Goal: Task Accomplishment & Management: Use online tool/utility

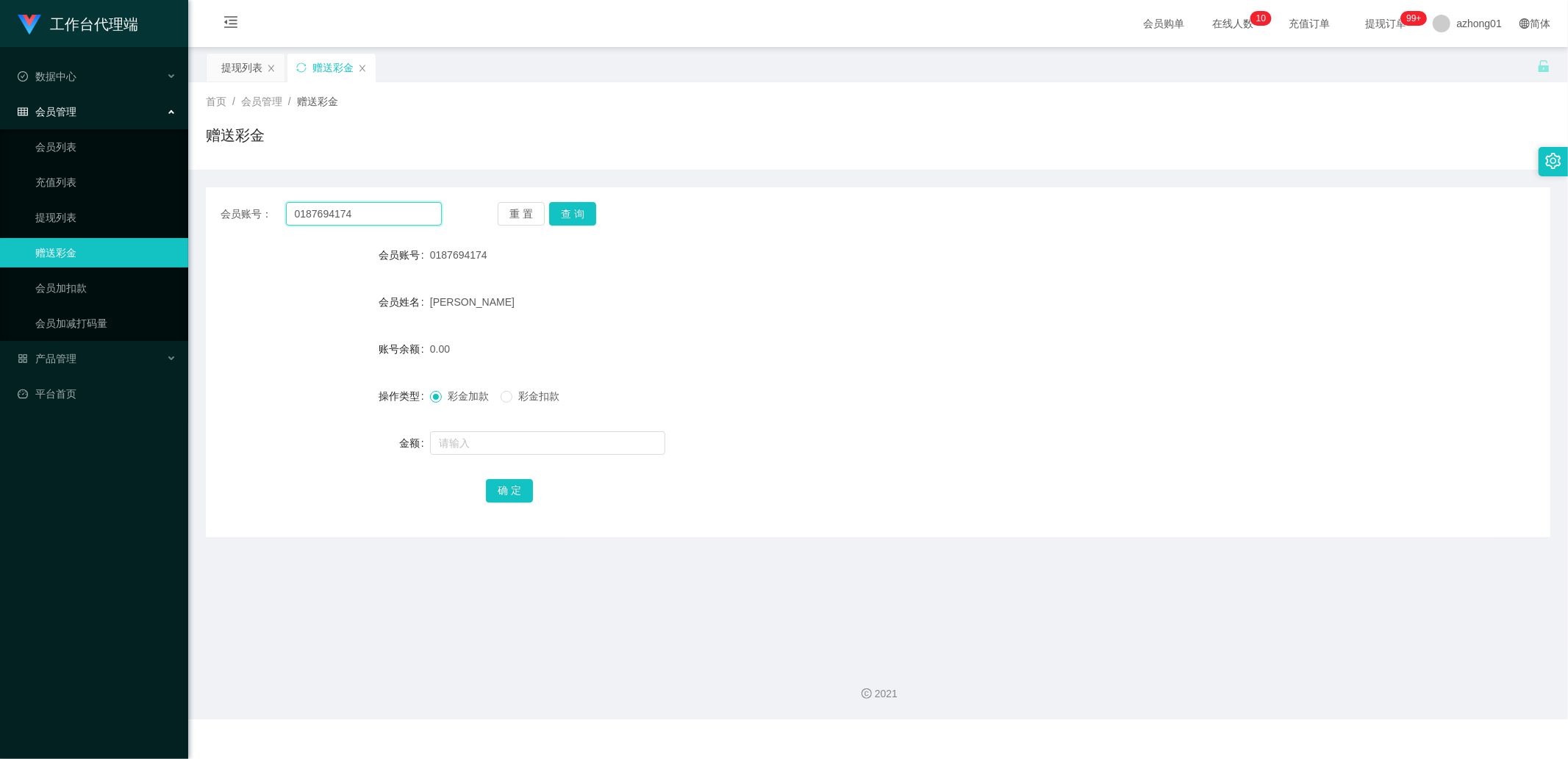
click at [364, 215] on input "0187694174" at bounding box center [364, 214] width 157 height 24
paste input "Alip1268"
type input "Alip1268"
drag, startPoint x: 581, startPoint y: 220, endPoint x: 579, endPoint y: 228, distance: 8.2
click at [581, 220] on button "查 询" at bounding box center [572, 214] width 47 height 24
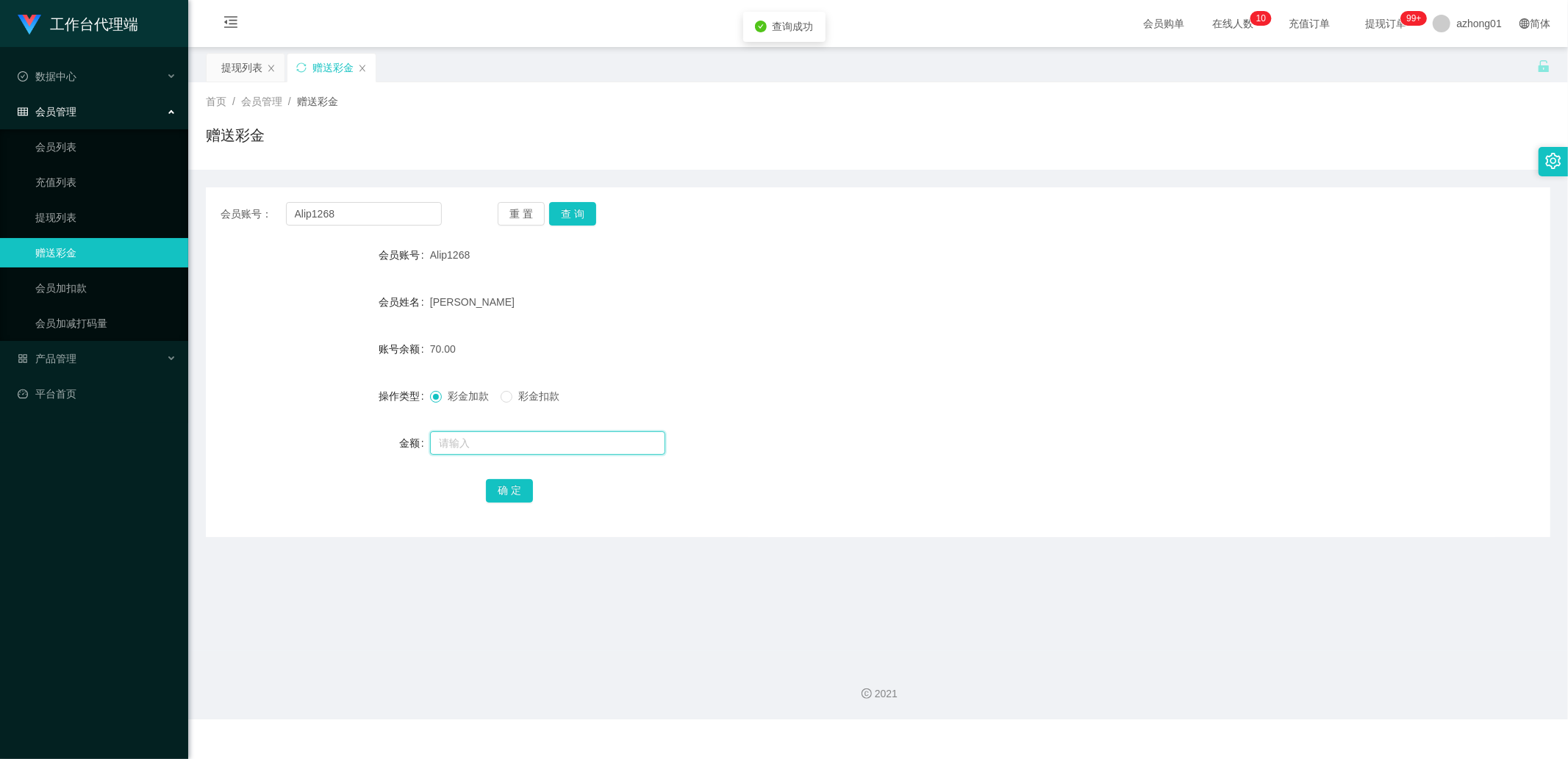
click at [501, 438] on input "text" at bounding box center [547, 443] width 235 height 24
type input "60"
click at [492, 497] on button "确 定" at bounding box center [509, 491] width 47 height 24
click at [372, 219] on input "Alip1268" at bounding box center [364, 214] width 157 height 24
paste input "0174438188"
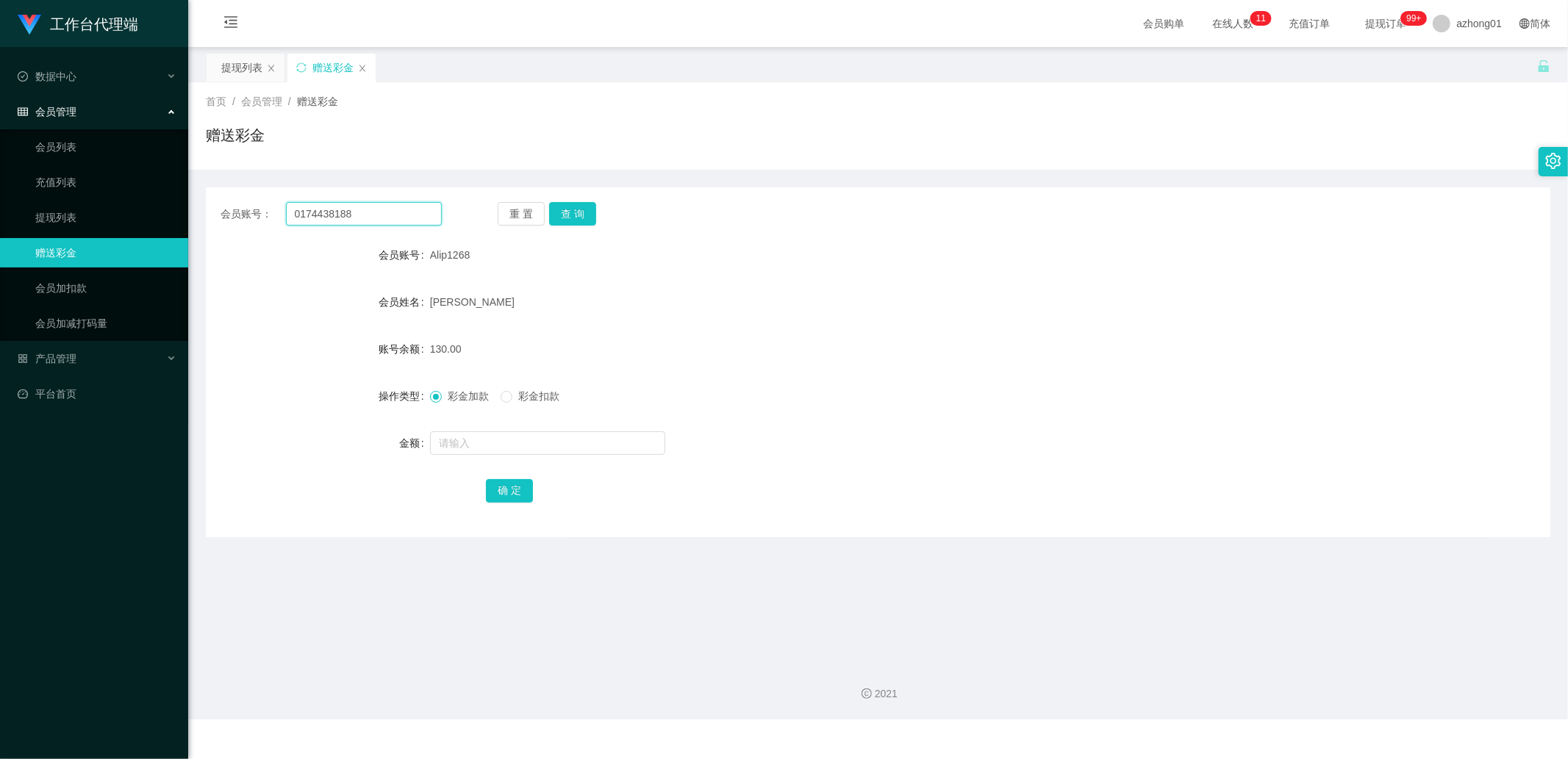
type input "0174438188"
click at [579, 200] on div "会员账号： 0174438188 重 置 查 询 会员账号 Alip1268 会员姓名 [PERSON_NAME] Meng 账号余额 130.00 操作类型…" at bounding box center [878, 362] width 1344 height 349
click at [577, 208] on button "查 询" at bounding box center [572, 214] width 47 height 24
click at [361, 221] on input "0174438188" at bounding box center [364, 214] width 157 height 24
click at [567, 209] on button "查 询" at bounding box center [572, 214] width 47 height 24
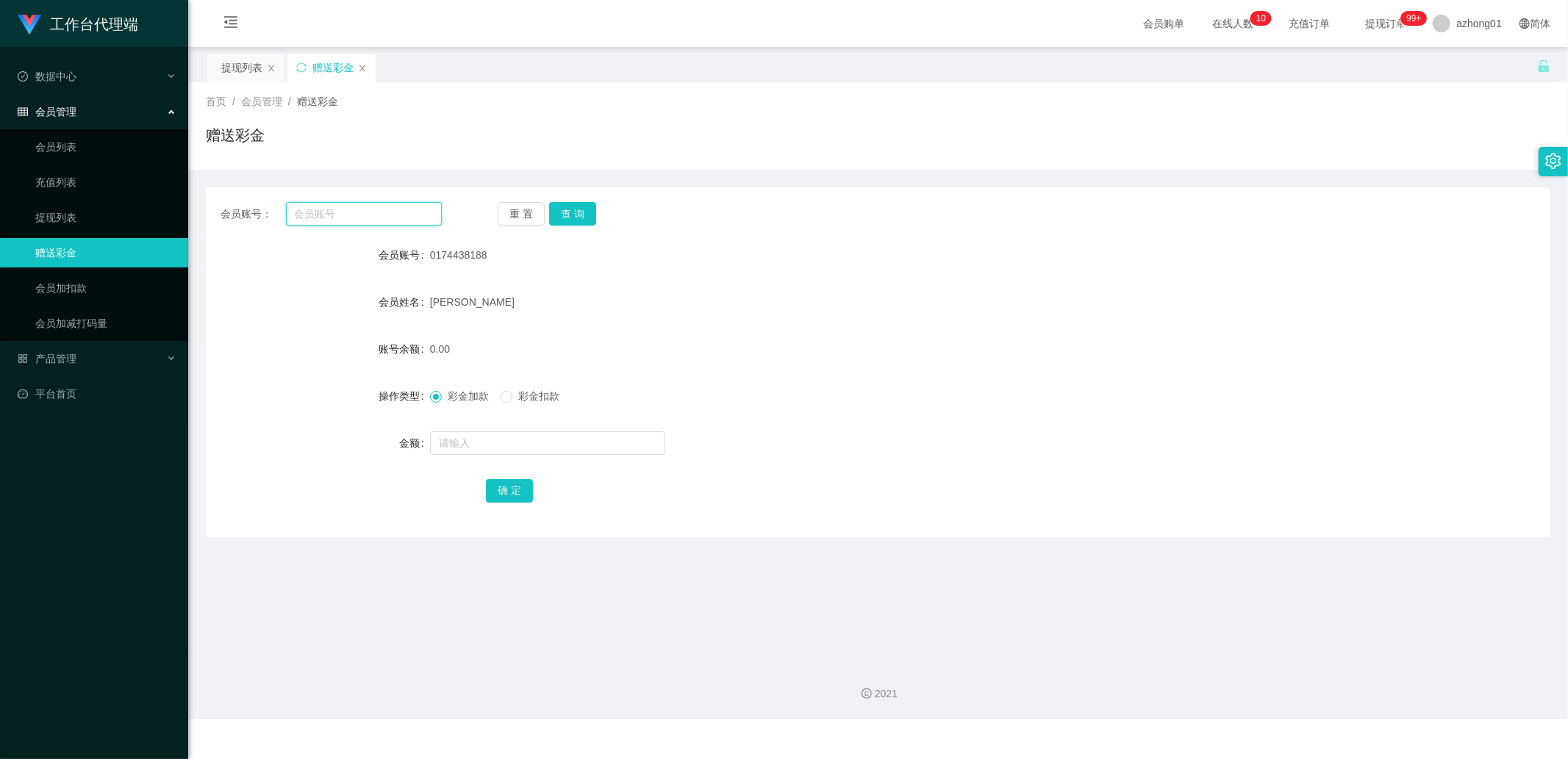
click at [378, 214] on input "text" at bounding box center [364, 214] width 157 height 24
paste input "0174438188"
type input "0174438188"
click at [549, 208] on button "查 询" at bounding box center [572, 214] width 47 height 24
click at [371, 209] on input "0174438188" at bounding box center [364, 214] width 157 height 24
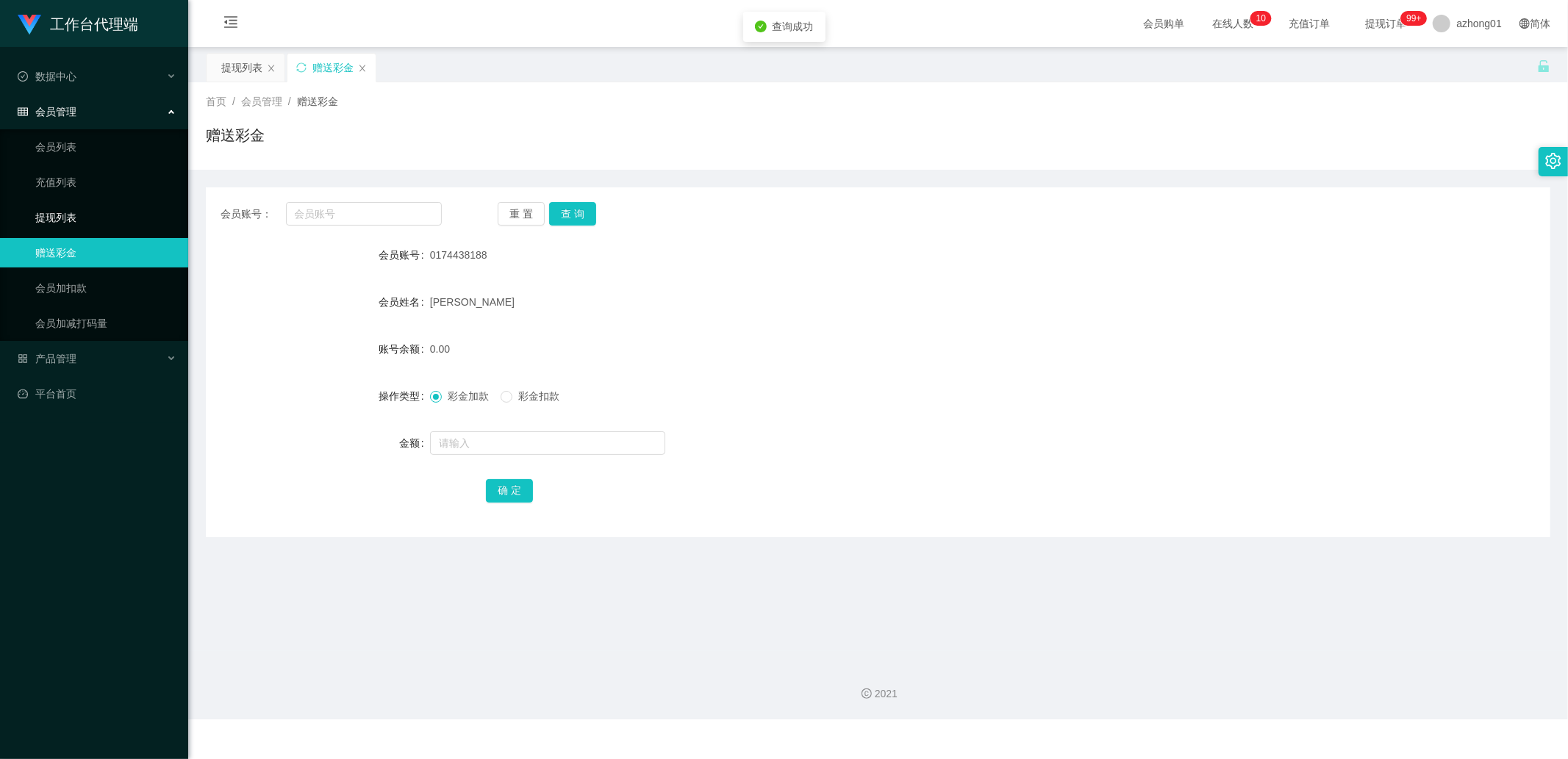
drag, startPoint x: 123, startPoint y: 219, endPoint x: 162, endPoint y: 207, distance: 40.8
click at [123, 219] on link "提现列表" at bounding box center [106, 217] width 141 height 30
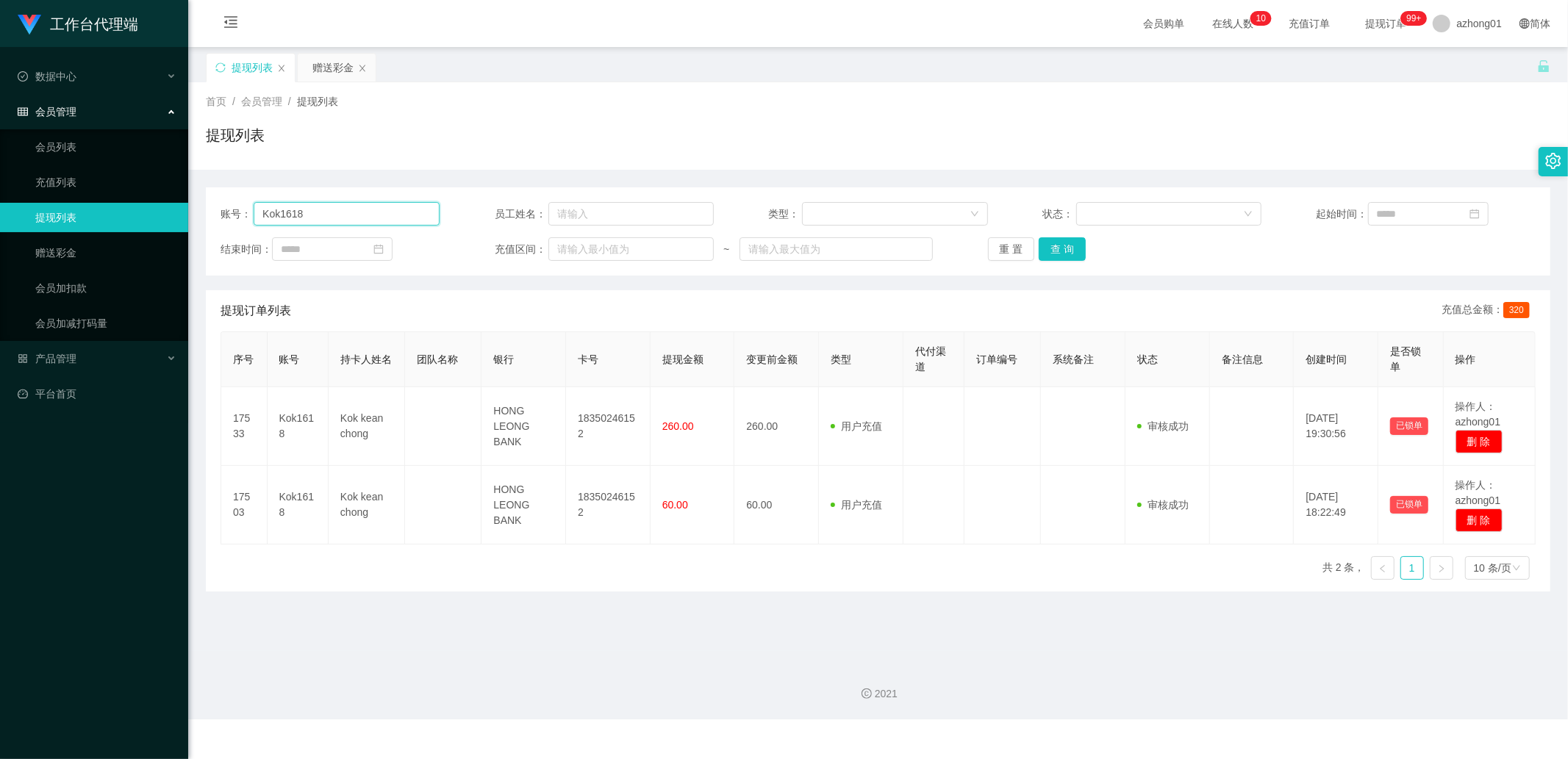
click at [394, 215] on input "Kok1618" at bounding box center [346, 214] width 186 height 24
paste input "0174438188"
type input "0174438188"
click at [1068, 245] on button "查 询" at bounding box center [1061, 249] width 47 height 24
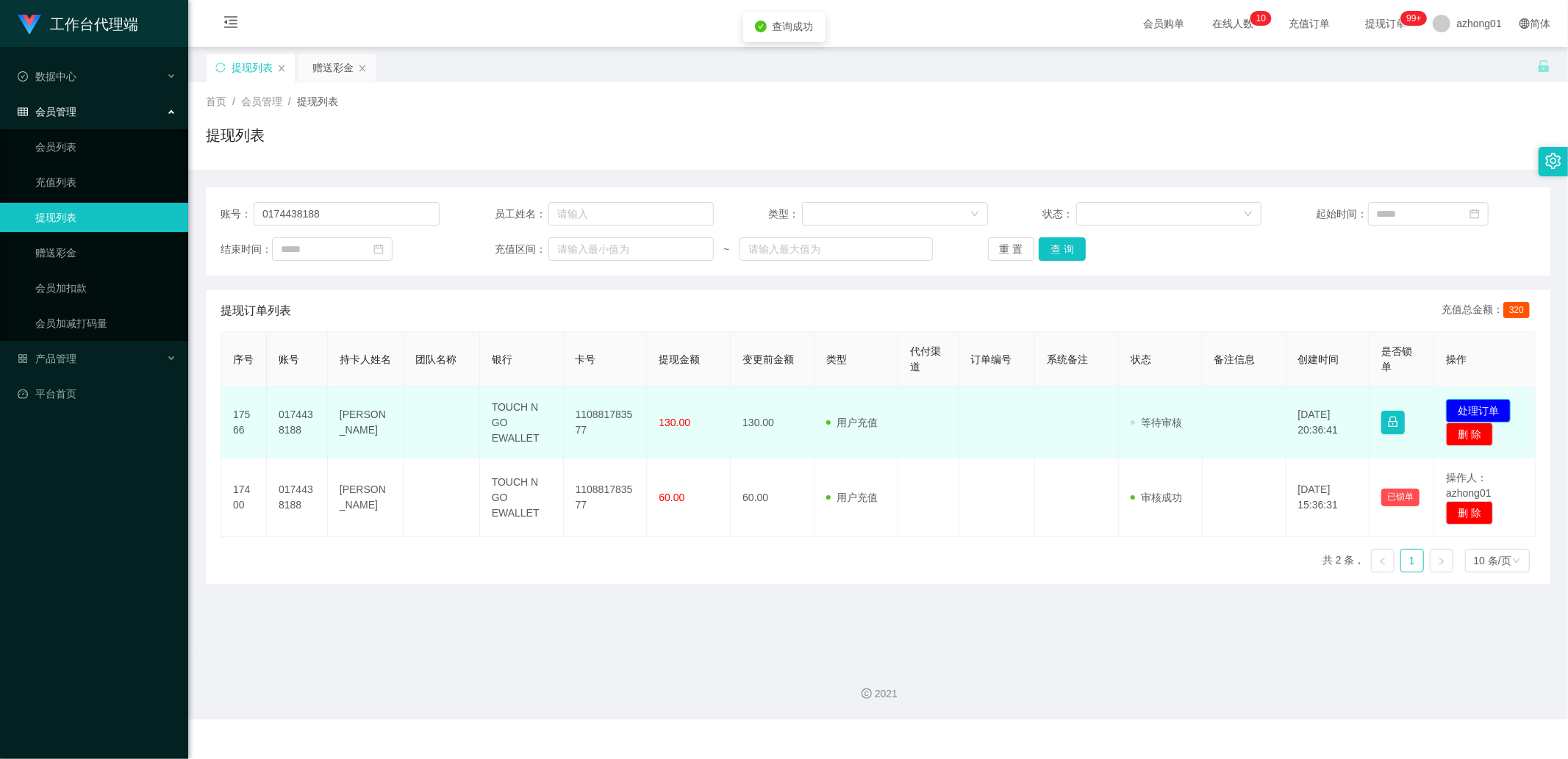
click at [1470, 405] on button "处理订单" at bounding box center [1478, 410] width 64 height 24
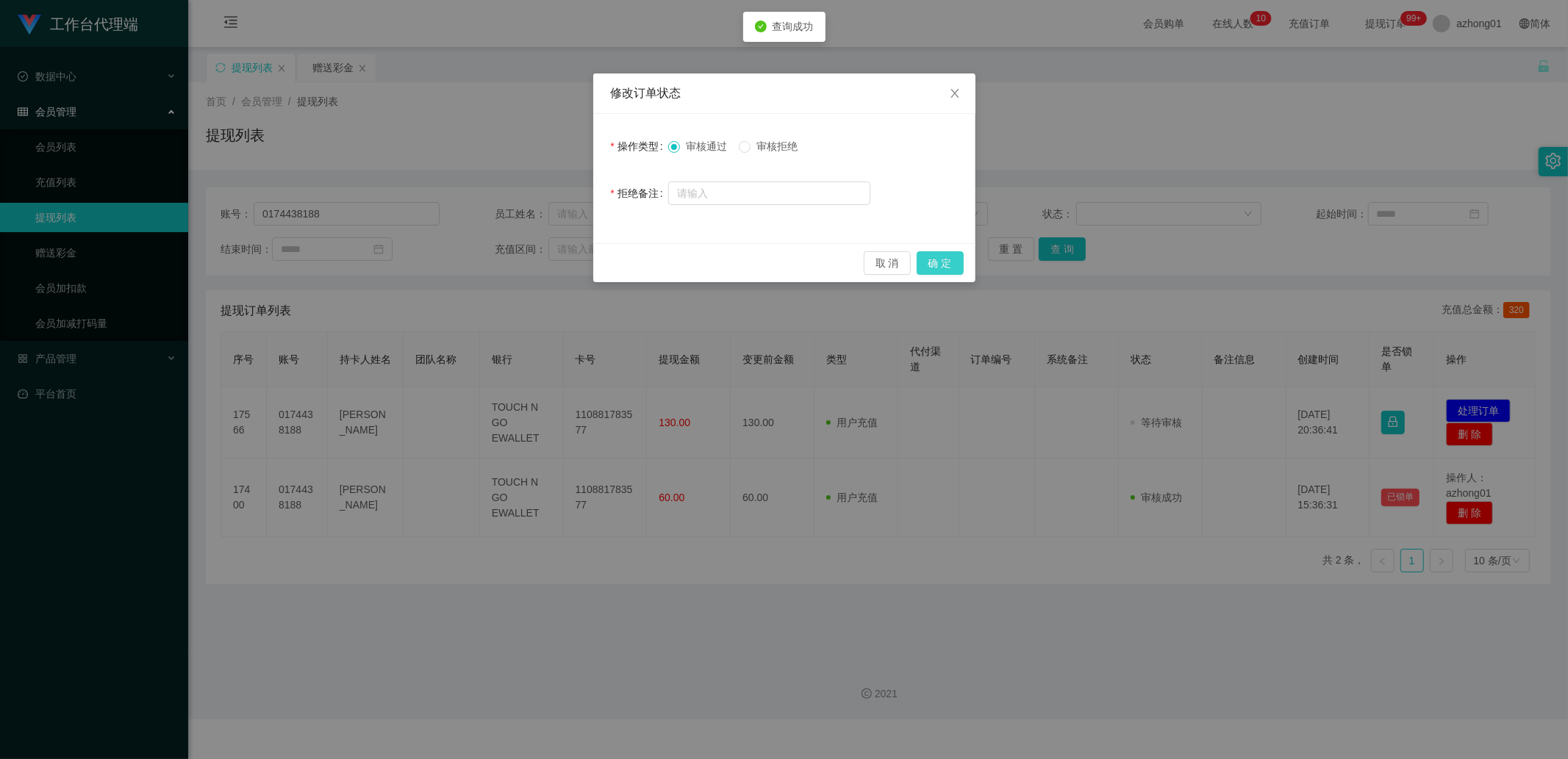
click at [954, 265] on button "确 定" at bounding box center [939, 263] width 47 height 24
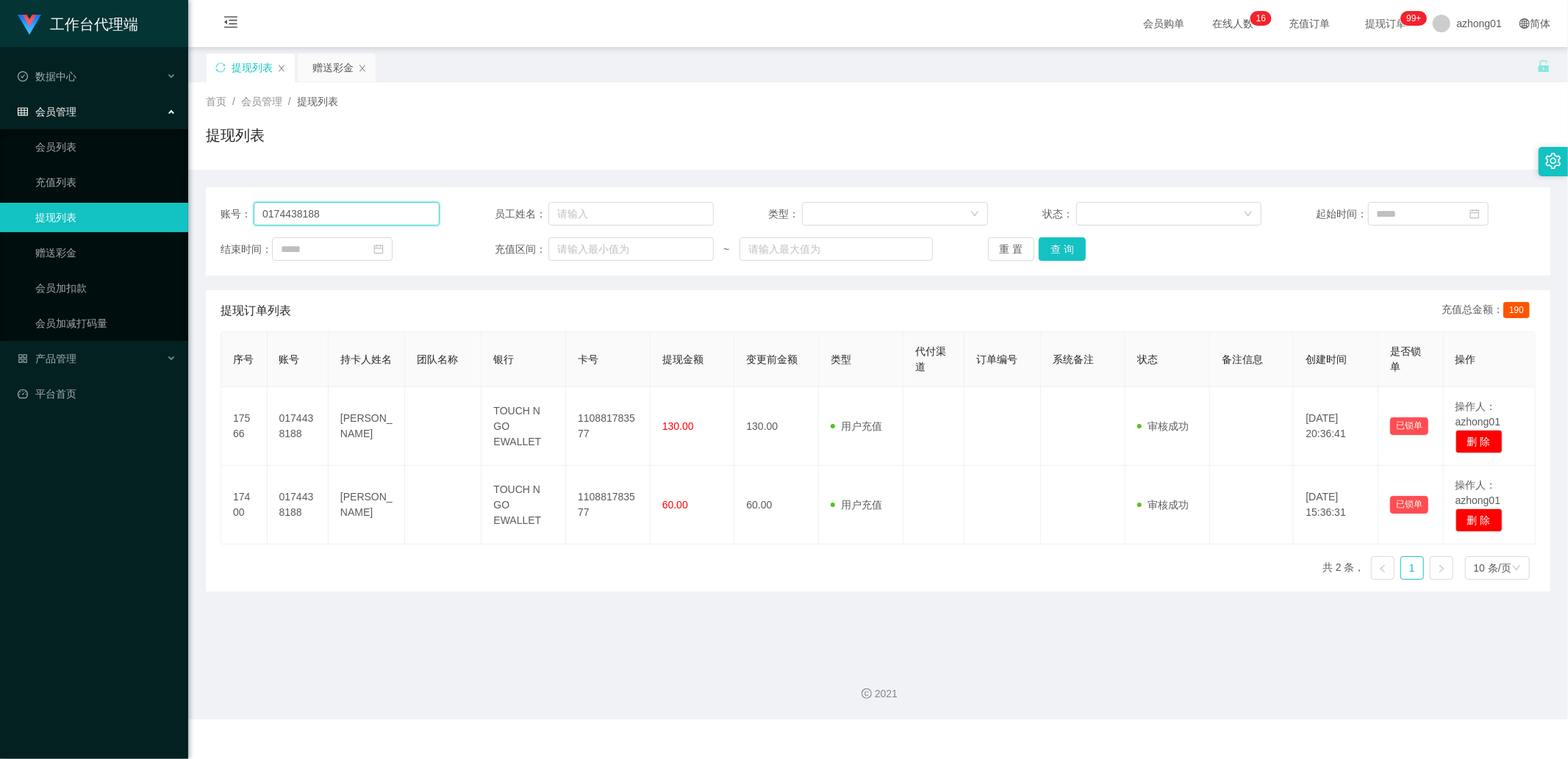
click at [394, 211] on input "0174438188" at bounding box center [346, 214] width 186 height 24
paste input "Alip1268"
type input "Alip1268"
click at [1069, 247] on button "查 询" at bounding box center [1061, 249] width 47 height 24
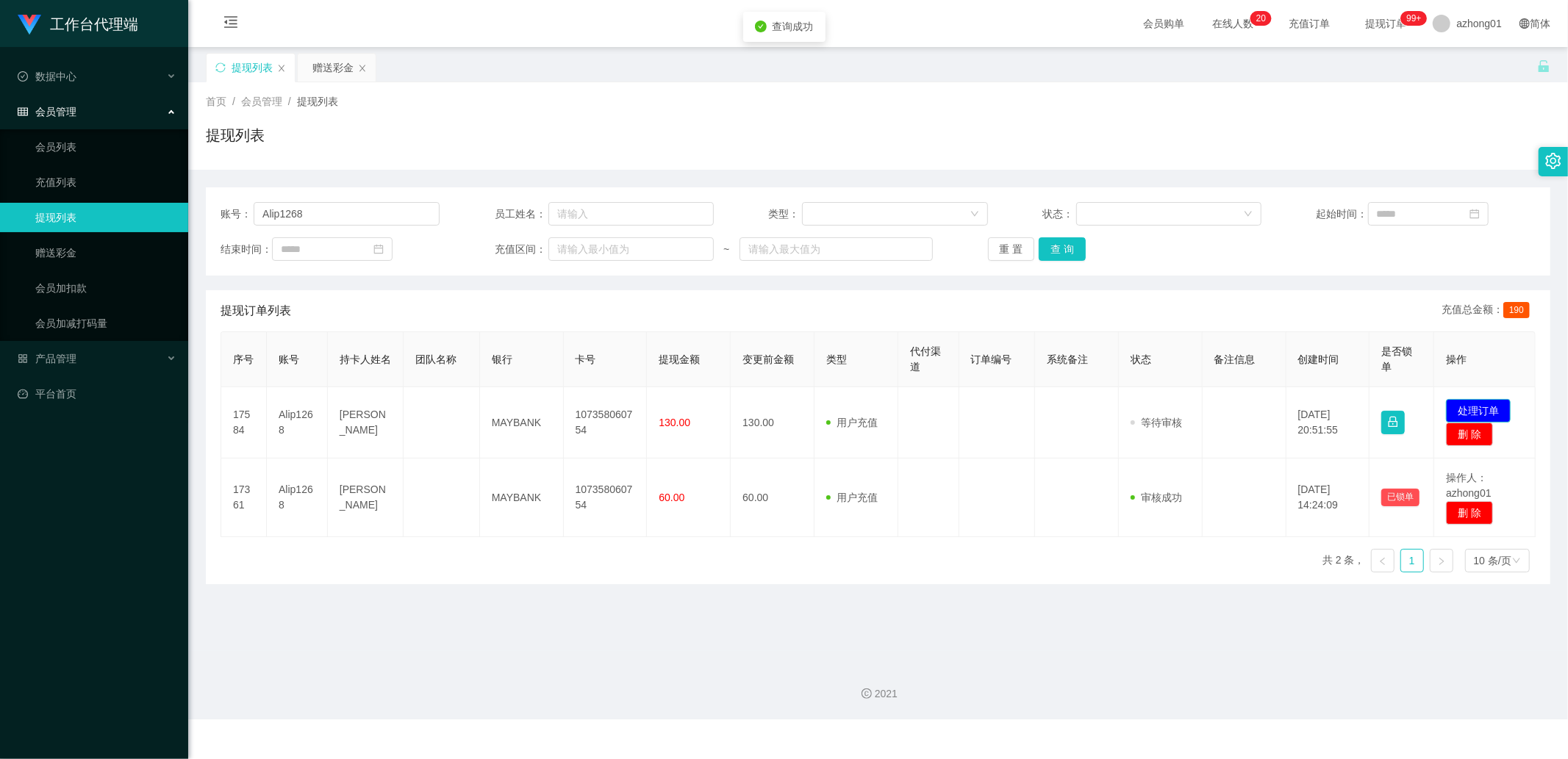
click at [1498, 405] on button "处理订单" at bounding box center [1478, 410] width 64 height 24
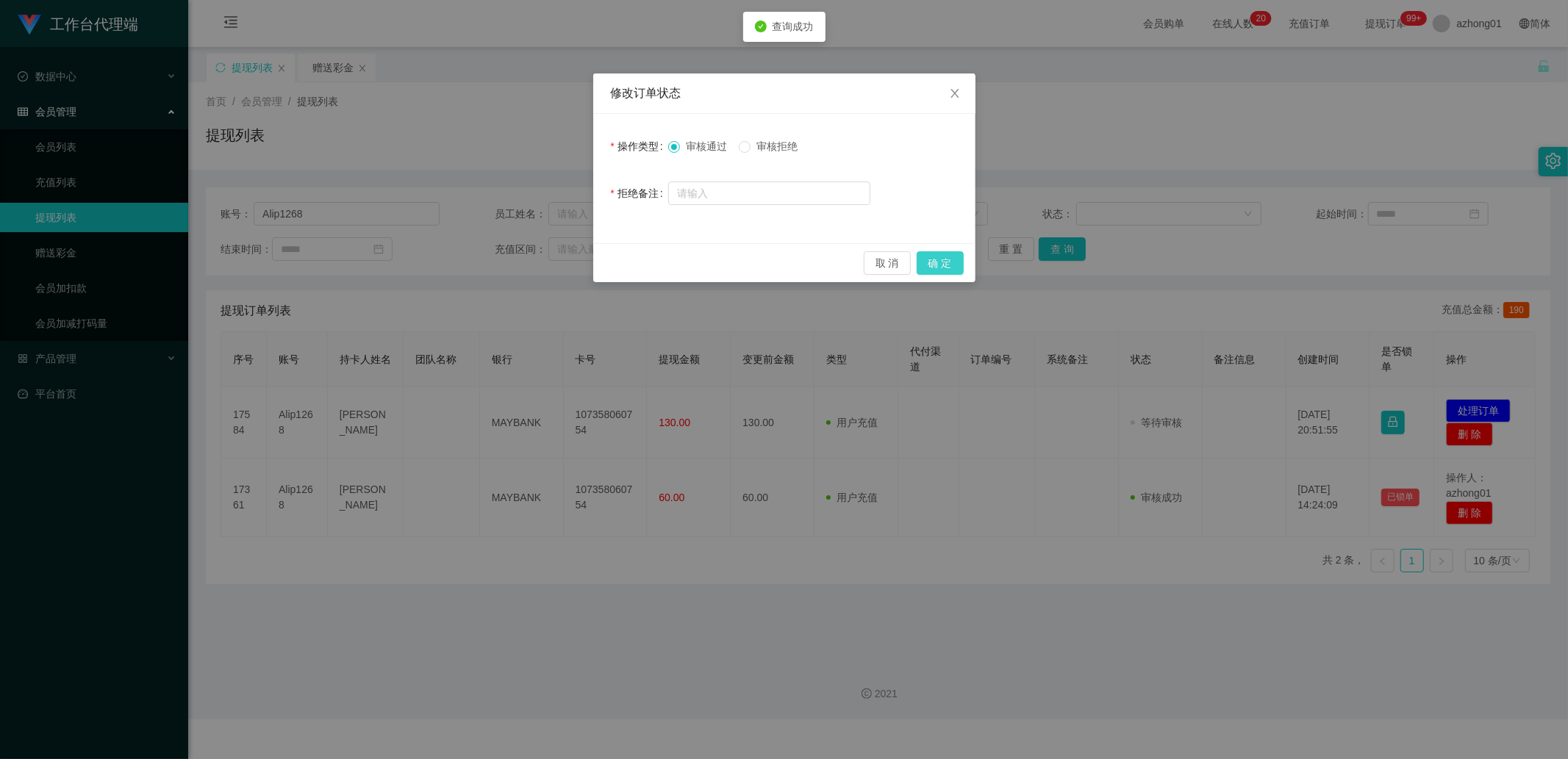
click at [949, 265] on button "确 定" at bounding box center [939, 263] width 47 height 24
